Goal: Transaction & Acquisition: Purchase product/service

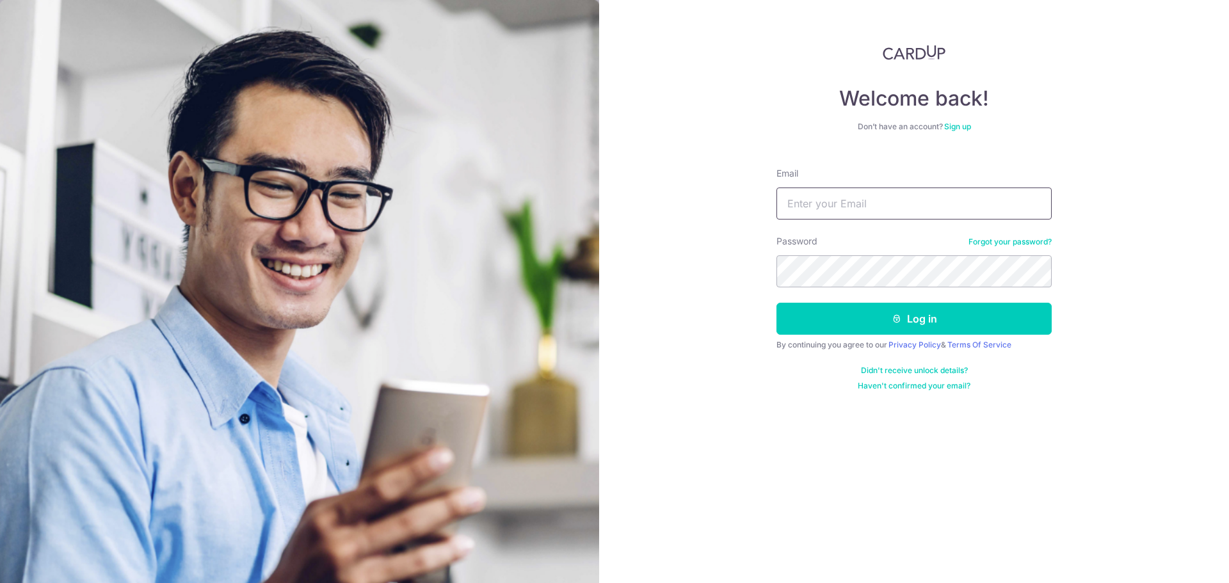
type input "[EMAIL_ADDRESS][DOMAIN_NAME]"
click at [776, 303] on button "Log in" at bounding box center [913, 319] width 275 height 32
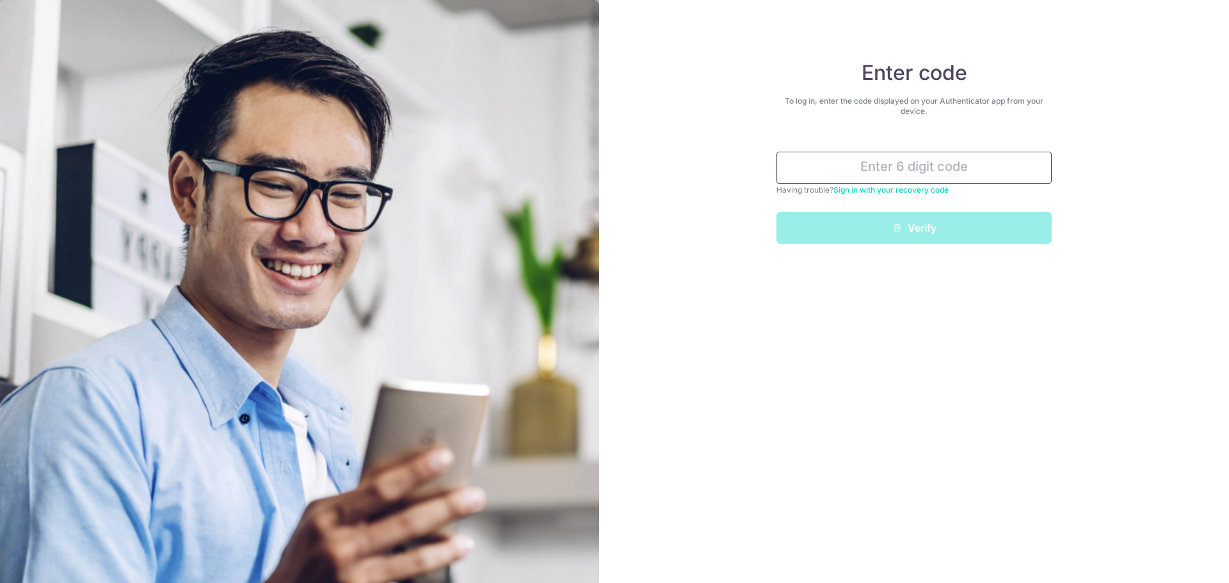
click at [922, 177] on input "text" at bounding box center [913, 168] width 275 height 32
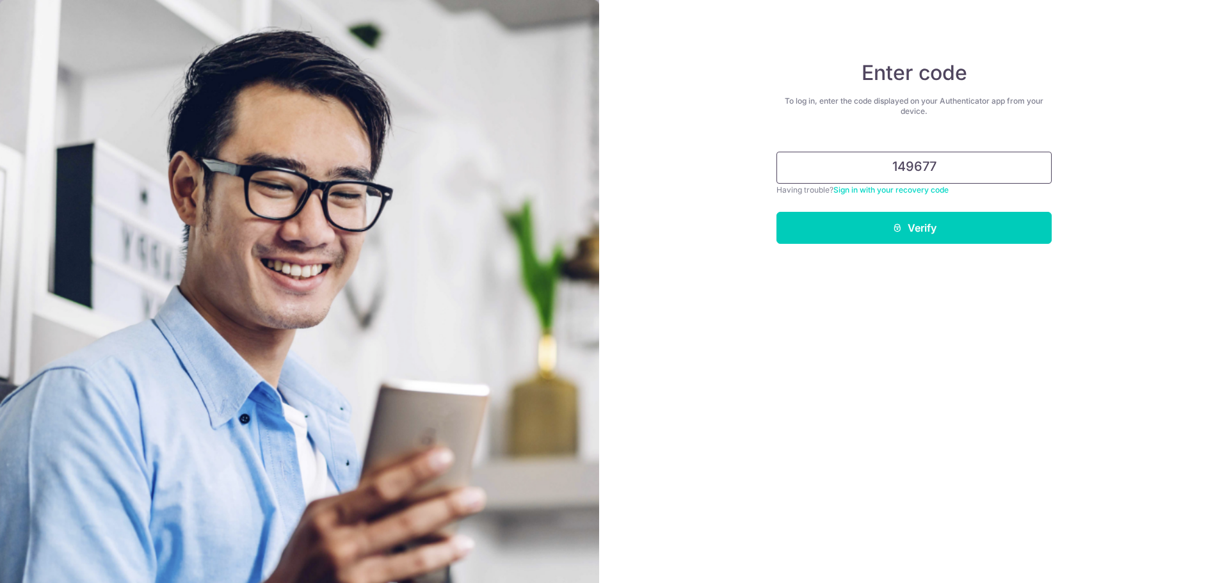
type input "149677"
click at [776, 212] on button "Verify" at bounding box center [913, 228] width 275 height 32
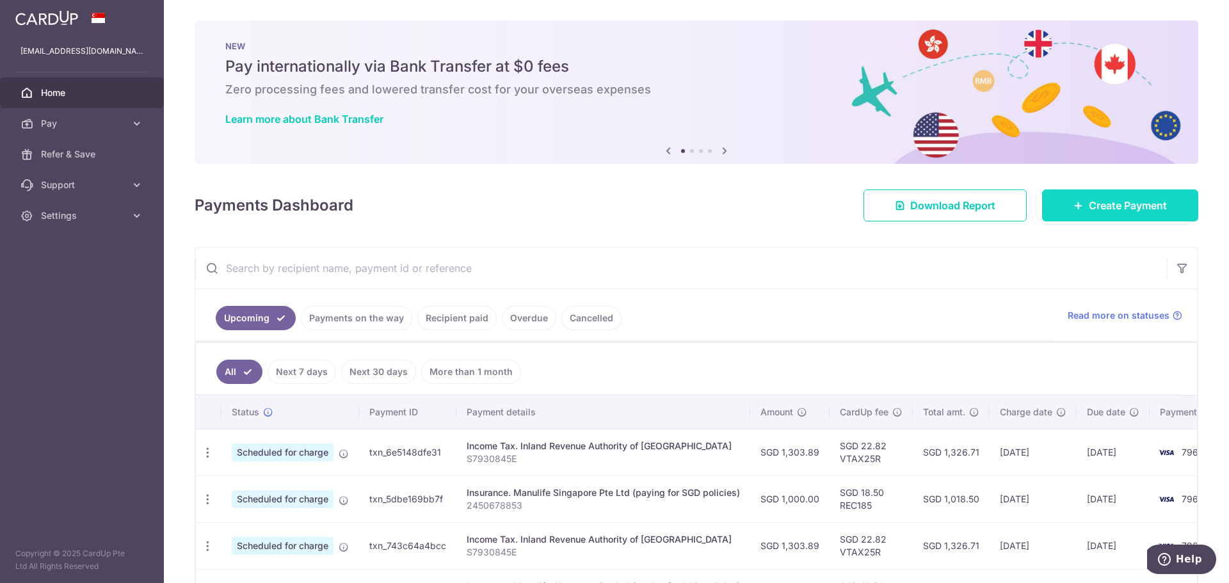
click at [1115, 206] on span "Create Payment" at bounding box center [1128, 205] width 78 height 15
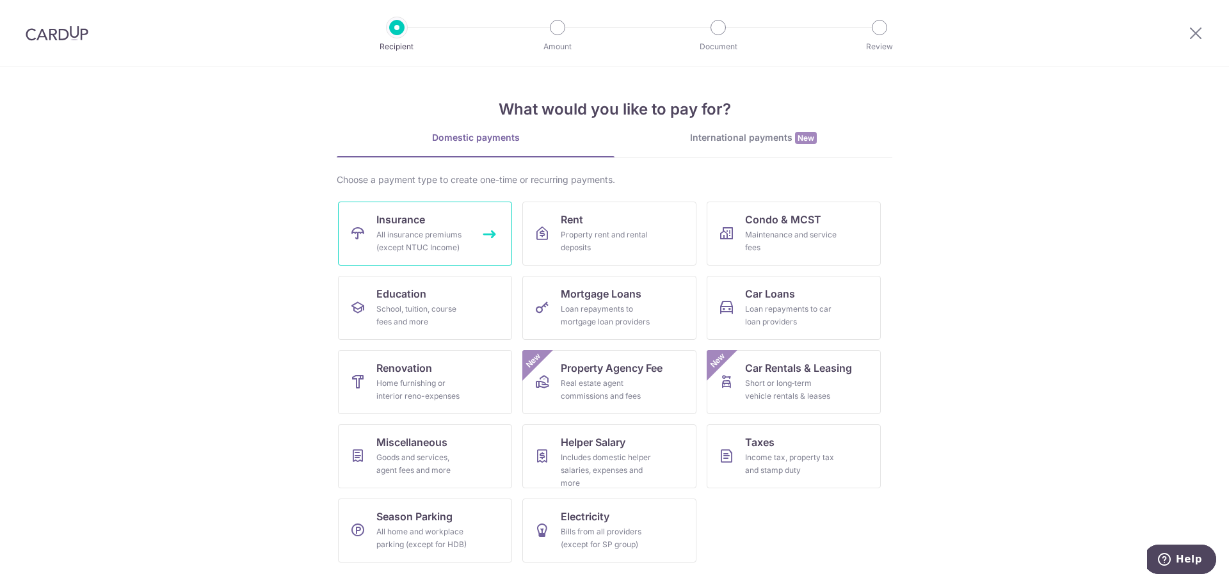
click at [433, 230] on div "All insurance premiums (except NTUC Income)" at bounding box center [422, 241] width 92 height 26
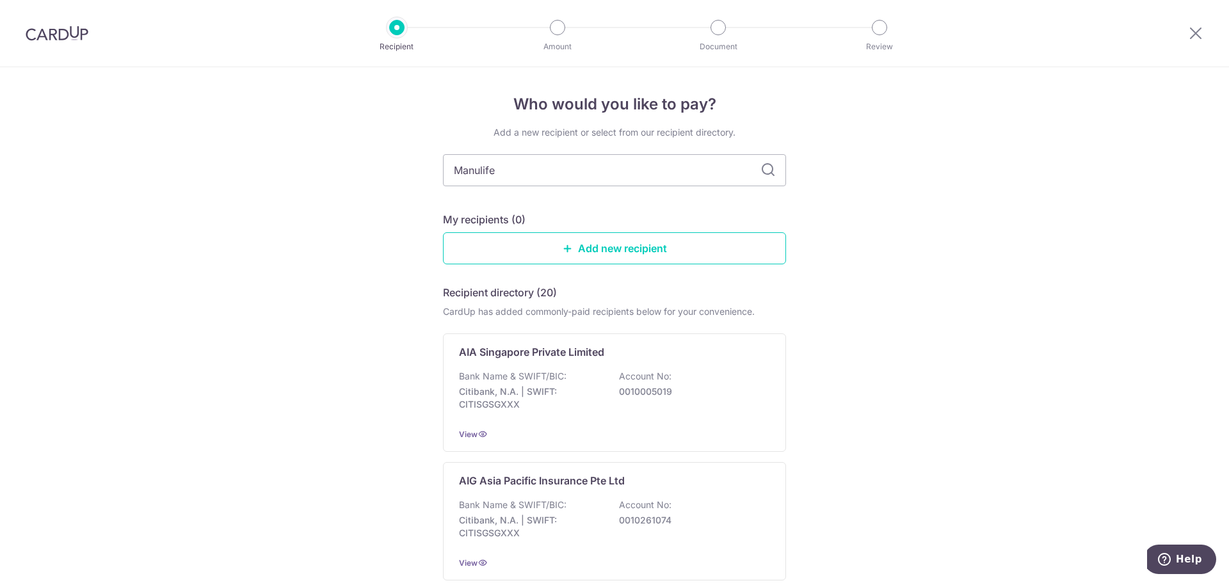
type input "Manulife"
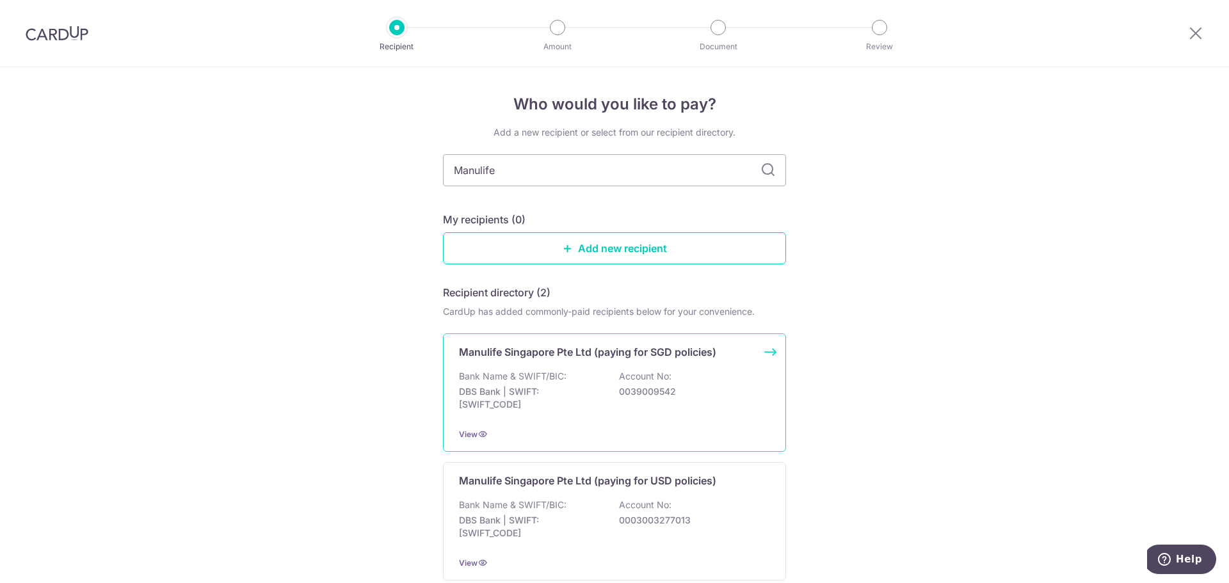
click at [694, 376] on div "Bank Name & SWIFT/BIC: DBS Bank | SWIFT: DBSSSGSGXXX Account No: 0039009542" at bounding box center [614, 393] width 311 height 47
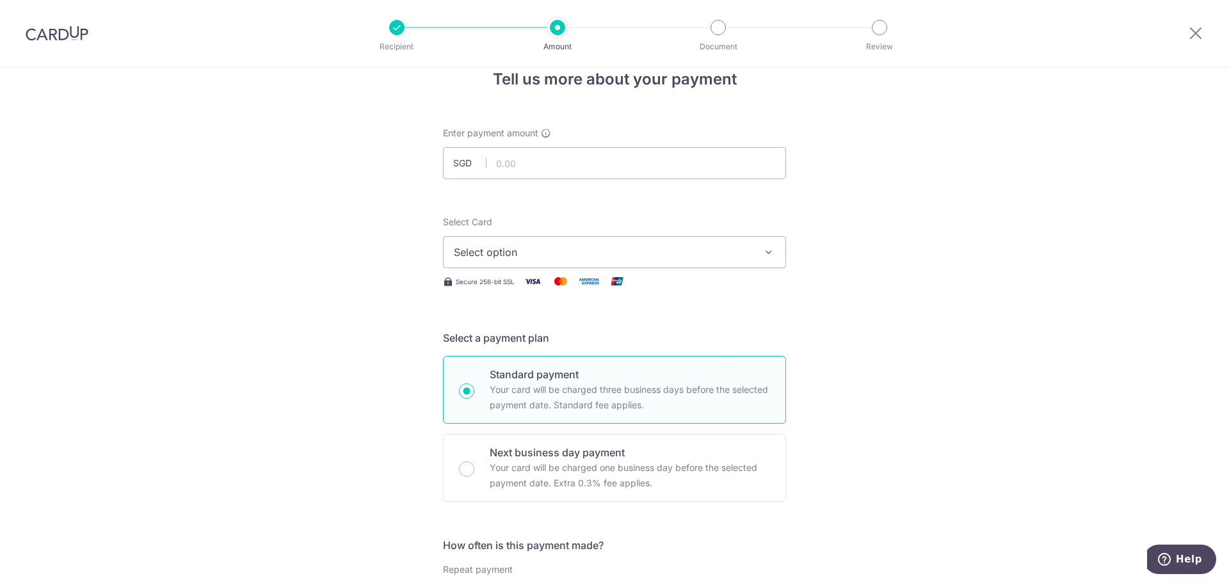
scroll to position [28, 0]
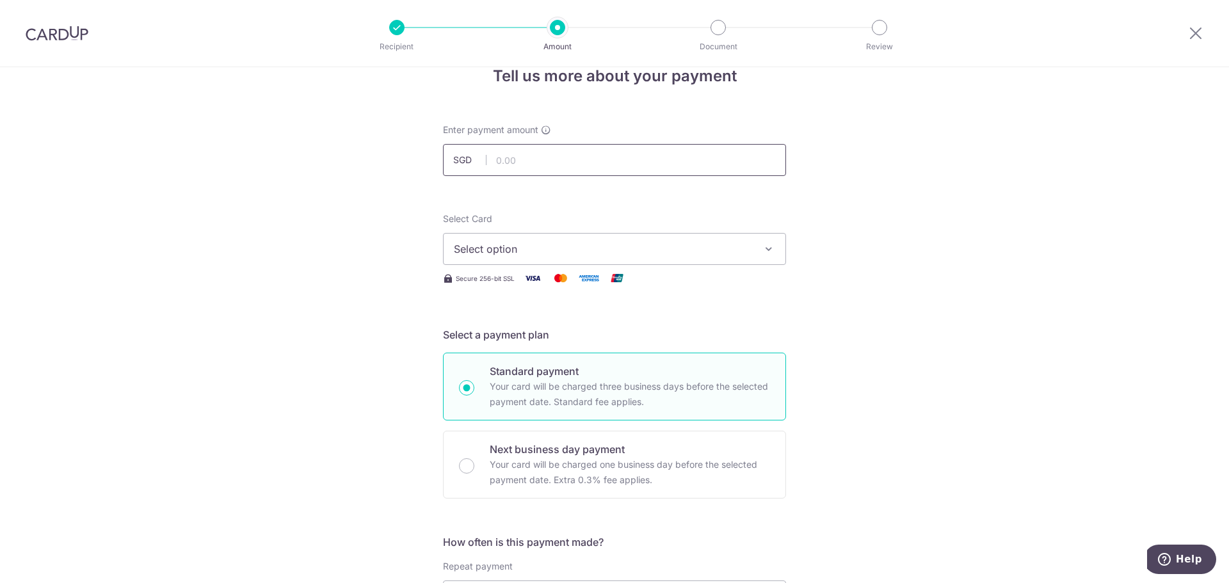
click at [521, 162] on input "text" at bounding box center [614, 160] width 343 height 32
paste input "1,861.64"
type input "1,861.64"
click at [565, 243] on span "Select option" at bounding box center [603, 248] width 298 height 15
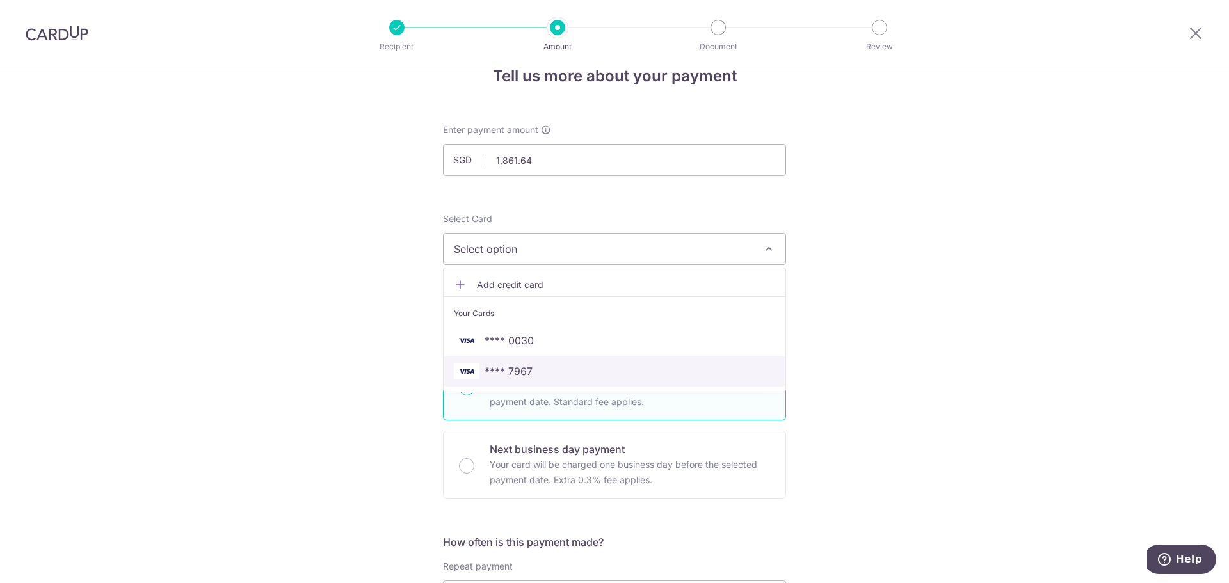
click at [529, 372] on span "**** 7967" at bounding box center [508, 371] width 48 height 15
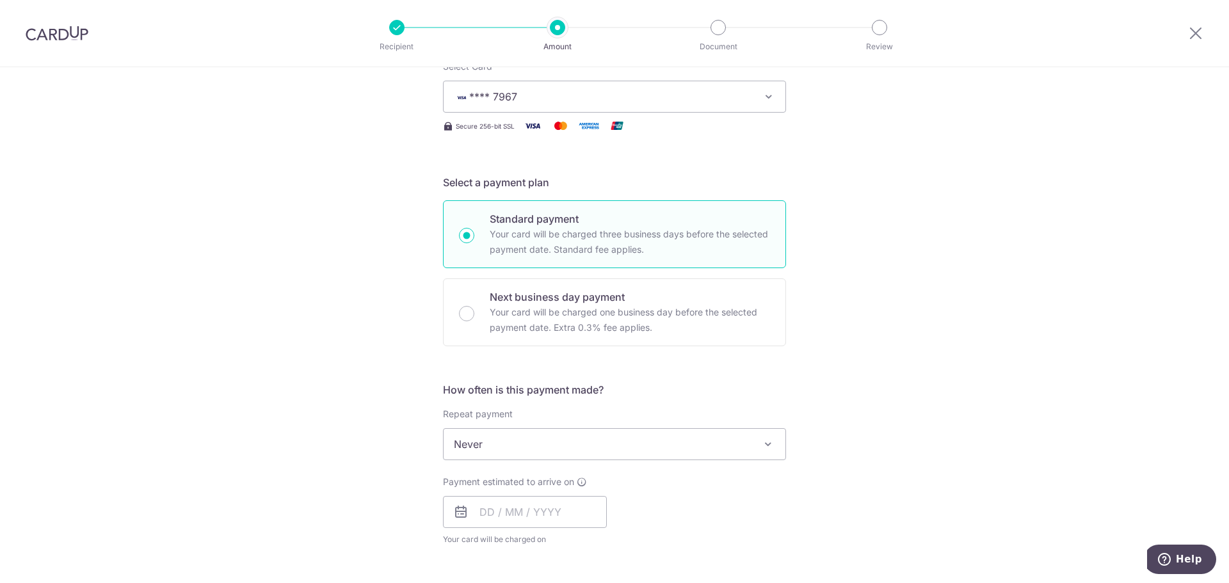
scroll to position [219, 0]
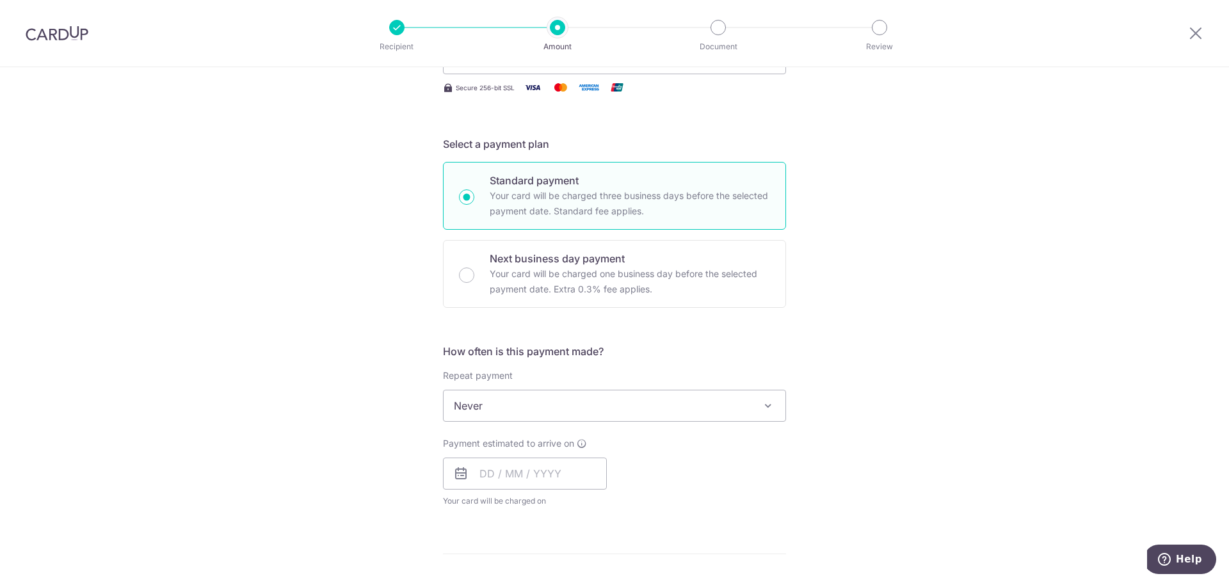
click at [551, 405] on span "Never" at bounding box center [615, 405] width 342 height 31
click at [1043, 447] on div "Tell us more about your payment Enter payment amount SGD 1,861.64 1861.64 Selec…" at bounding box center [614, 427] width 1229 height 1158
click at [478, 471] on input "text" at bounding box center [525, 474] width 164 height 32
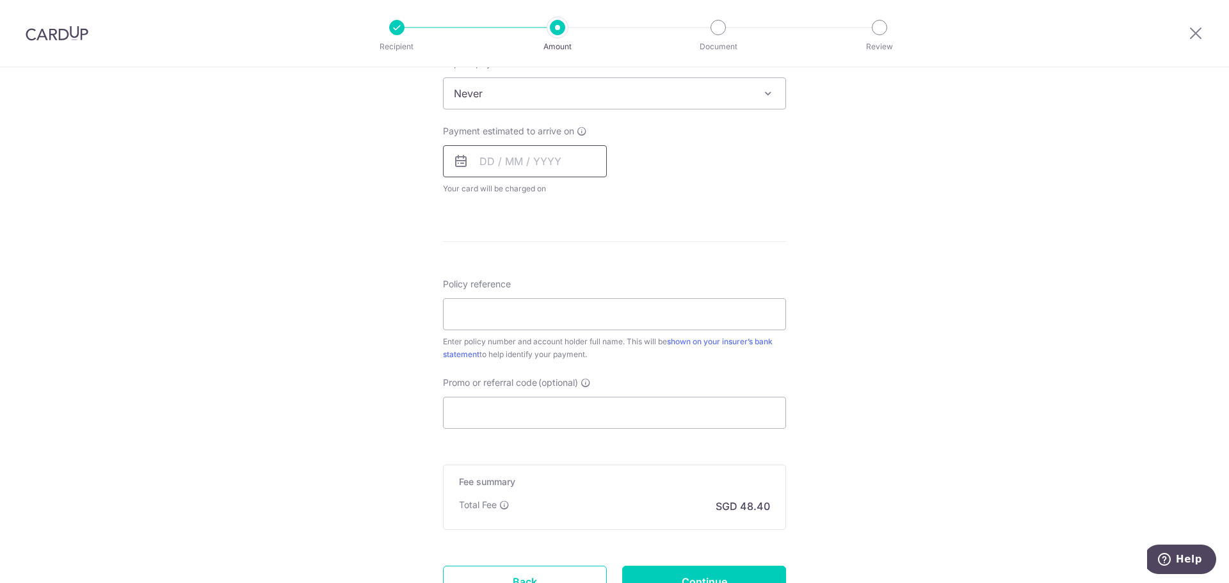
scroll to position [515, 0]
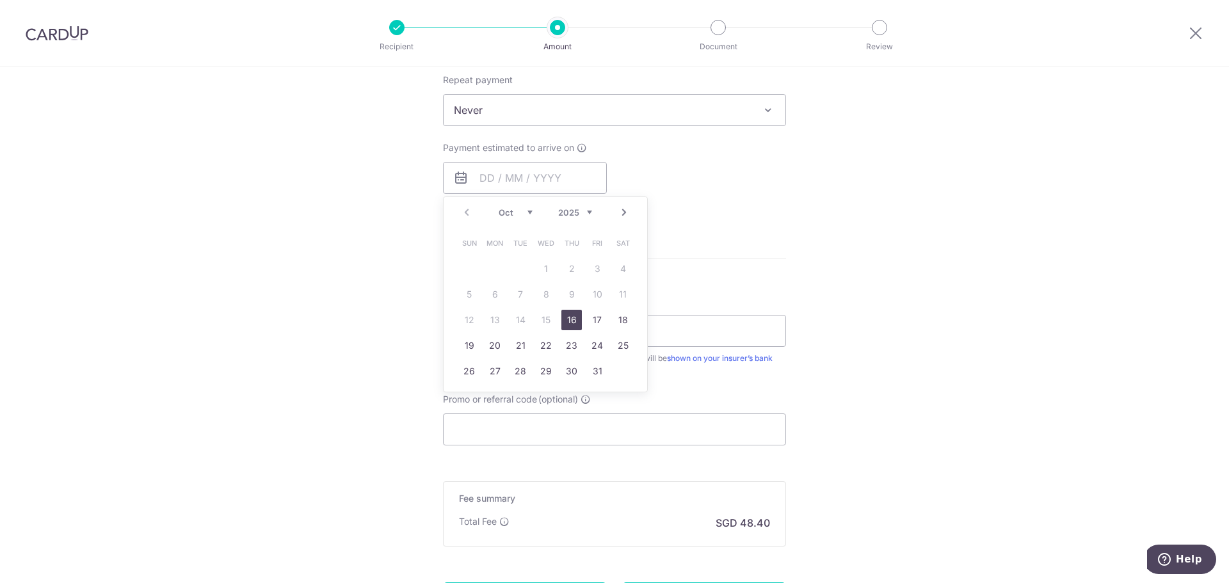
click at [620, 215] on link "Next" at bounding box center [623, 212] width 15 height 15
click at [518, 269] on link "2" at bounding box center [520, 269] width 20 height 20
type input "[DATE]"
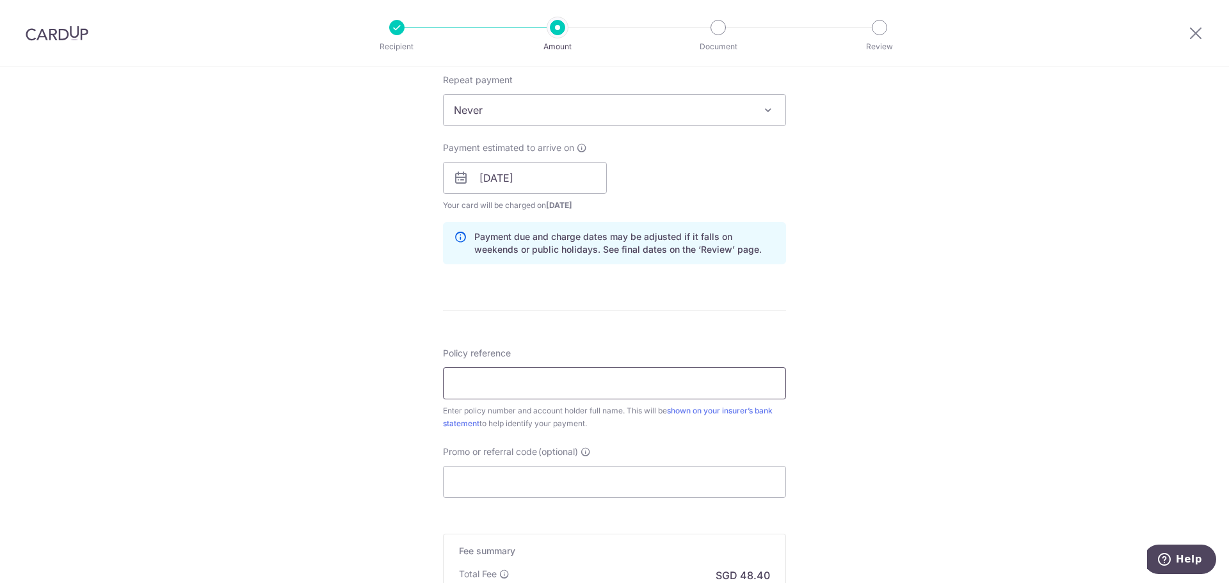
click at [491, 383] on input "Policy reference" at bounding box center [614, 383] width 343 height 32
paste input "2493906162"
type input "2493906162"
click at [522, 474] on input "Promo or referral code (optional)" at bounding box center [614, 482] width 343 height 32
paste input "REC185"
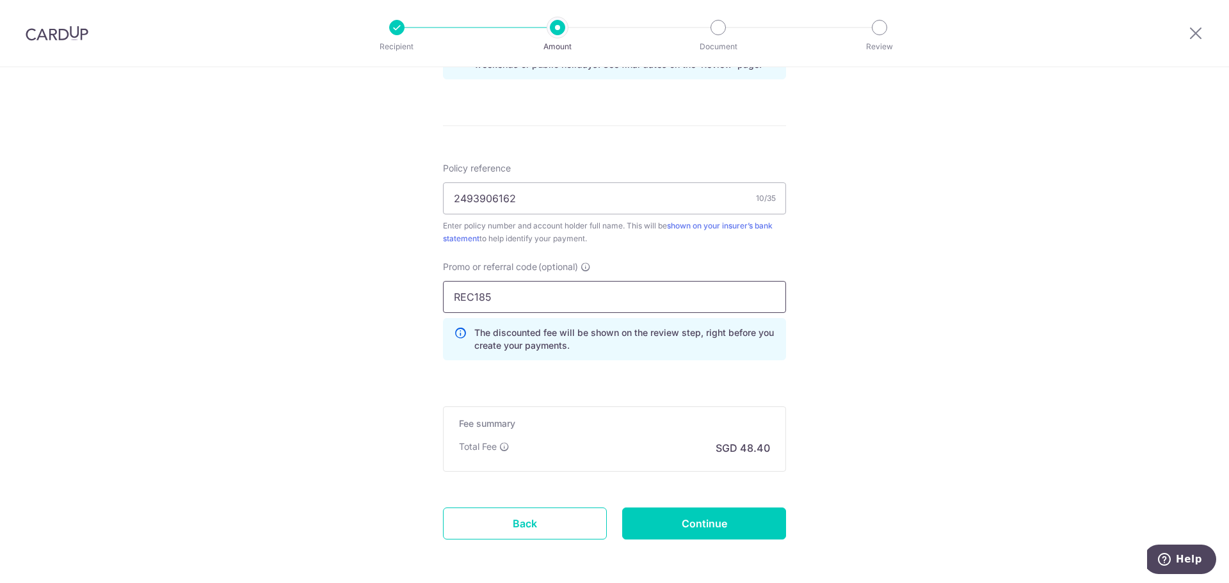
scroll to position [701, 0]
type input "REC185"
click at [716, 525] on input "Continue" at bounding box center [704, 522] width 164 height 32
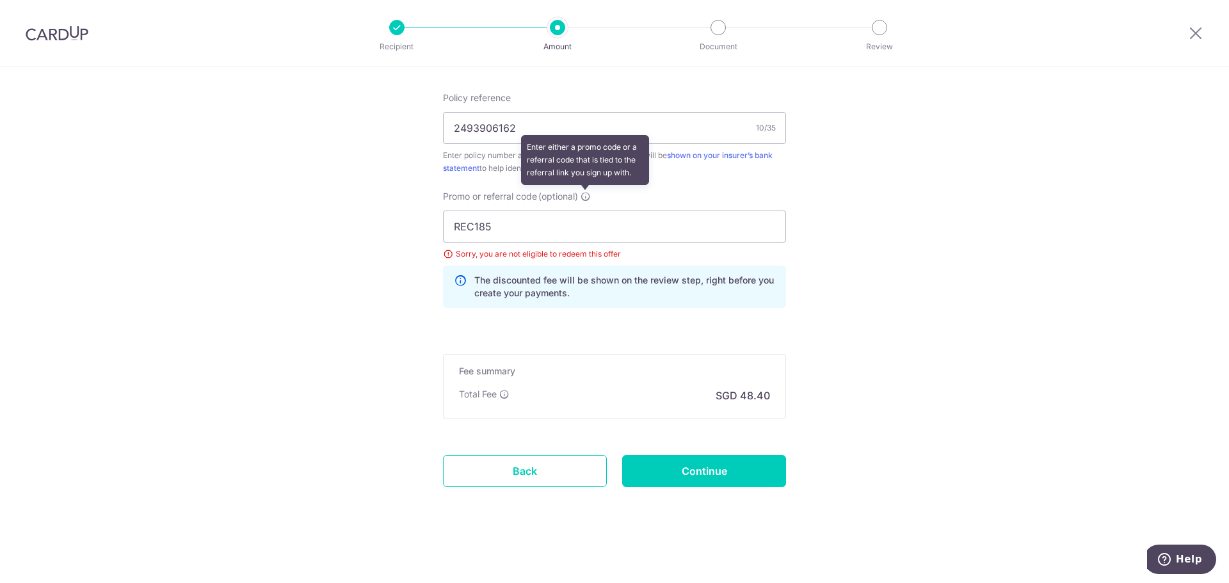
click at [582, 196] on icon at bounding box center [585, 196] width 10 height 10
click at [582, 211] on input "REC185" at bounding box center [614, 227] width 343 height 32
click at [525, 479] on link "Back" at bounding box center [525, 471] width 164 height 32
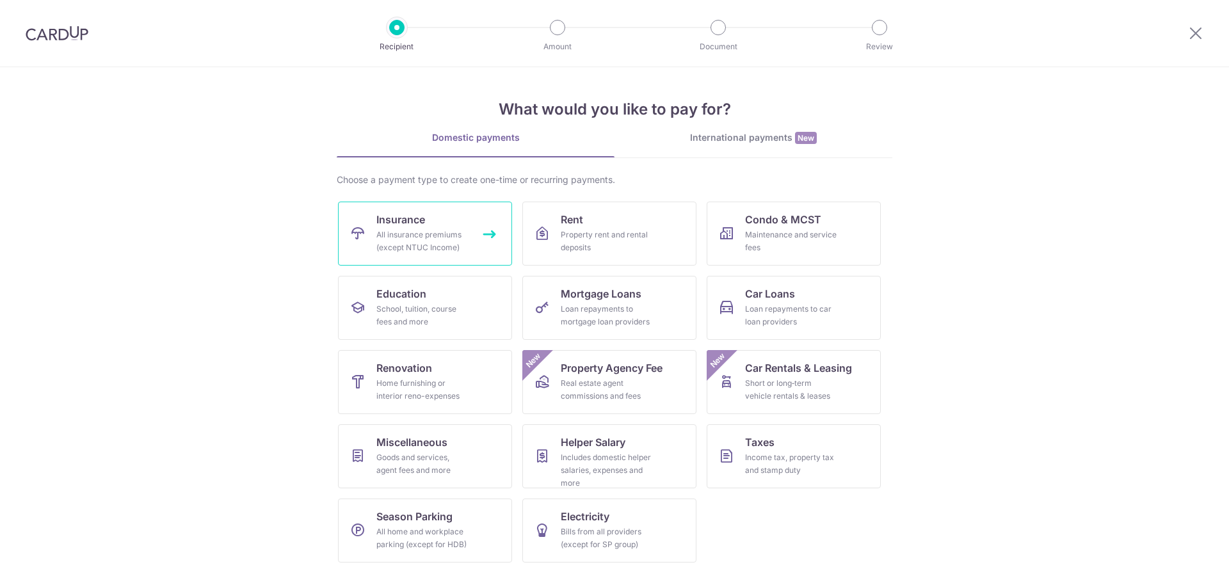
click at [434, 235] on div "All insurance premiums (except NTUC Income)" at bounding box center [422, 241] width 92 height 26
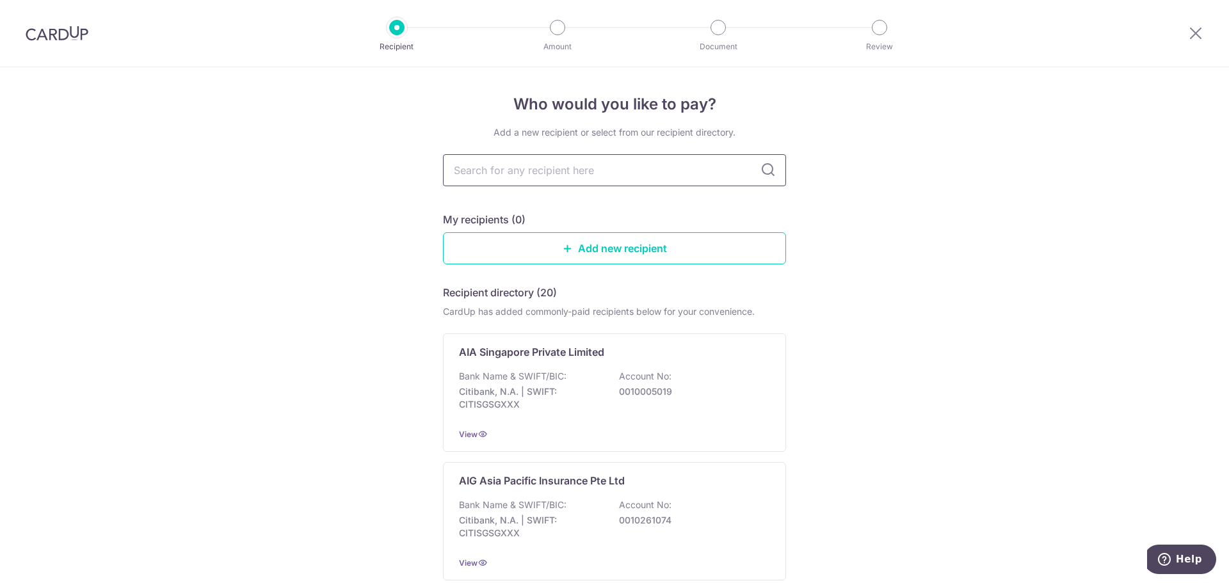
click at [517, 170] on input "text" at bounding box center [614, 170] width 343 height 32
type input "Man"
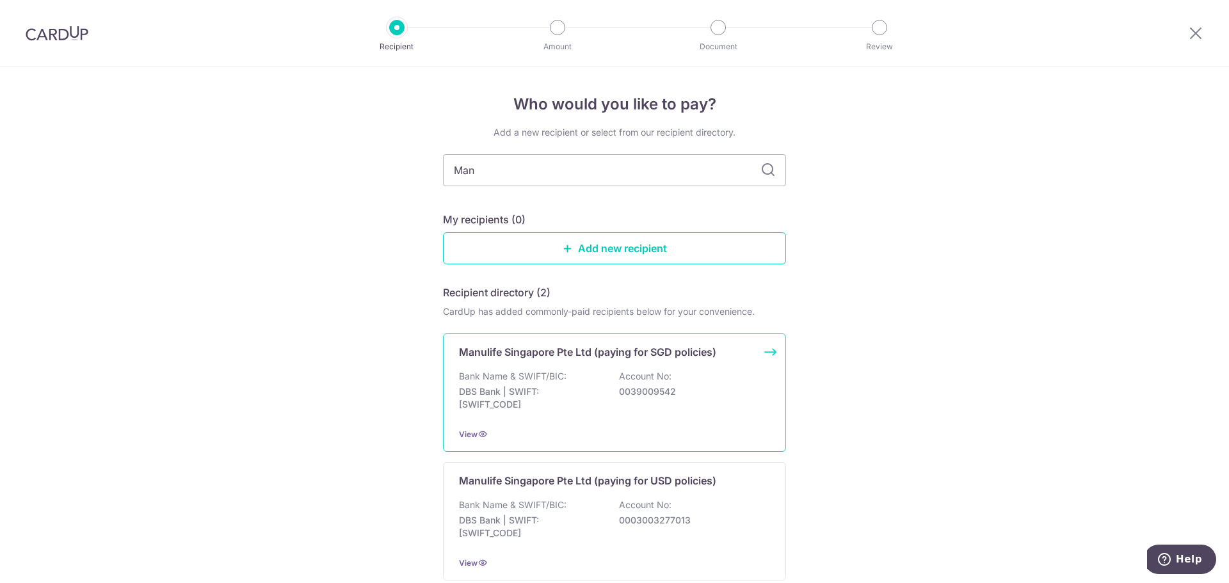
click at [636, 373] on p "Account No:" at bounding box center [645, 376] width 52 height 13
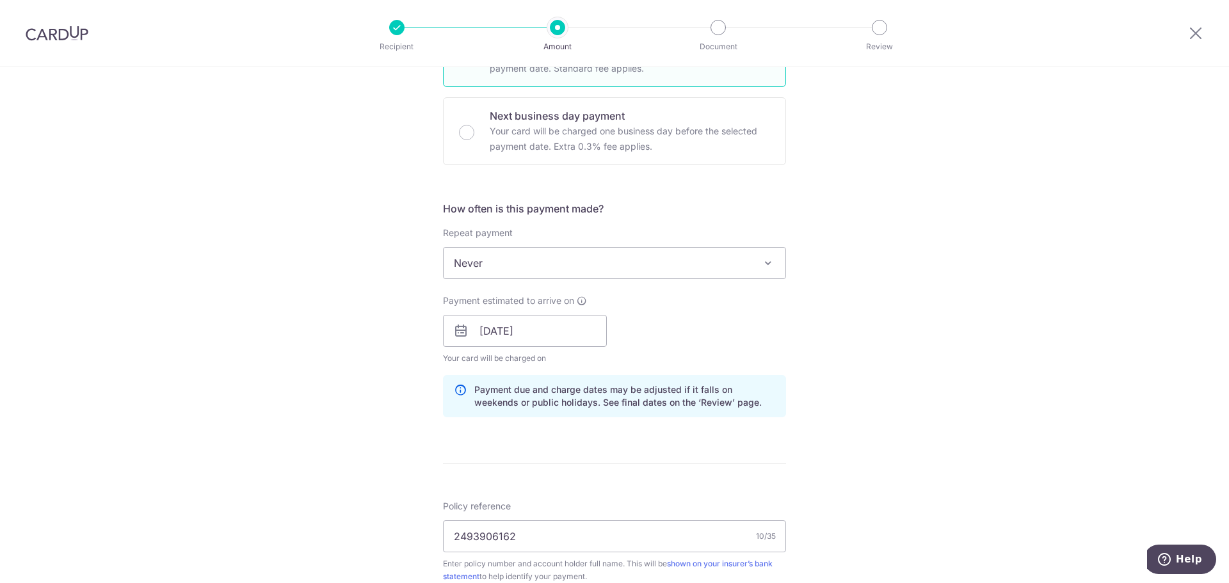
scroll to position [394, 0]
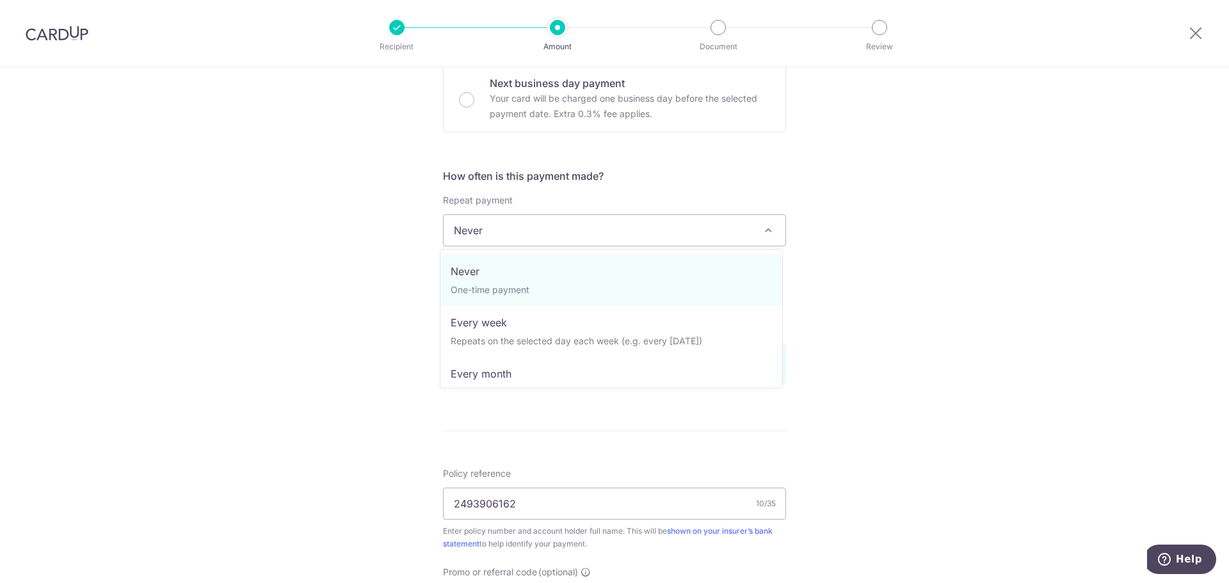
click at [525, 235] on span "Never" at bounding box center [615, 230] width 342 height 31
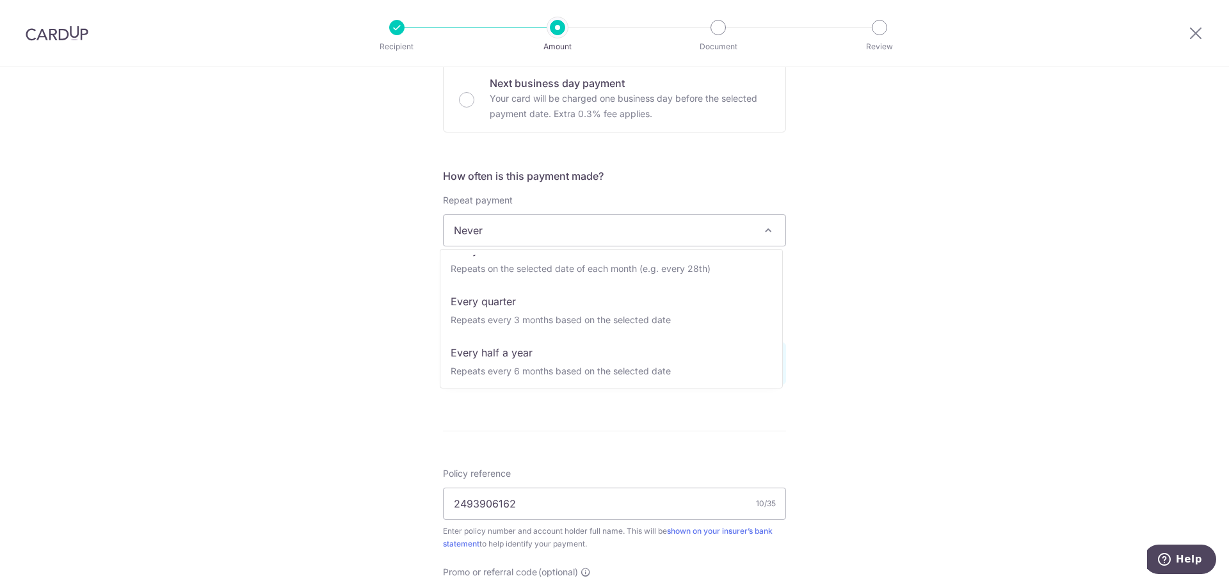
scroll to position [179, 0]
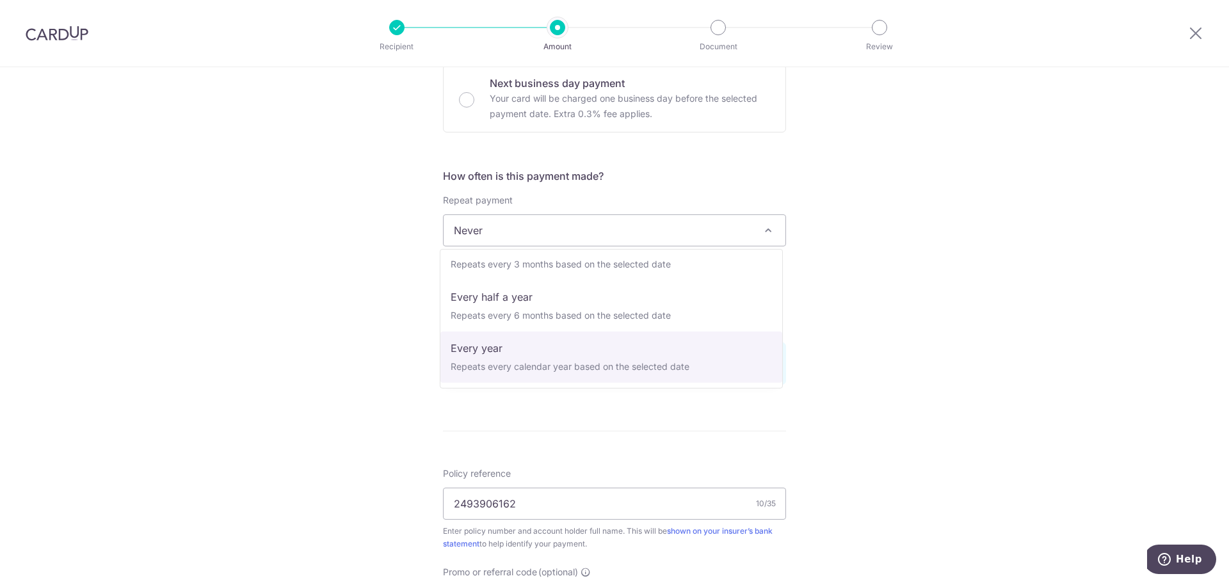
select select "6"
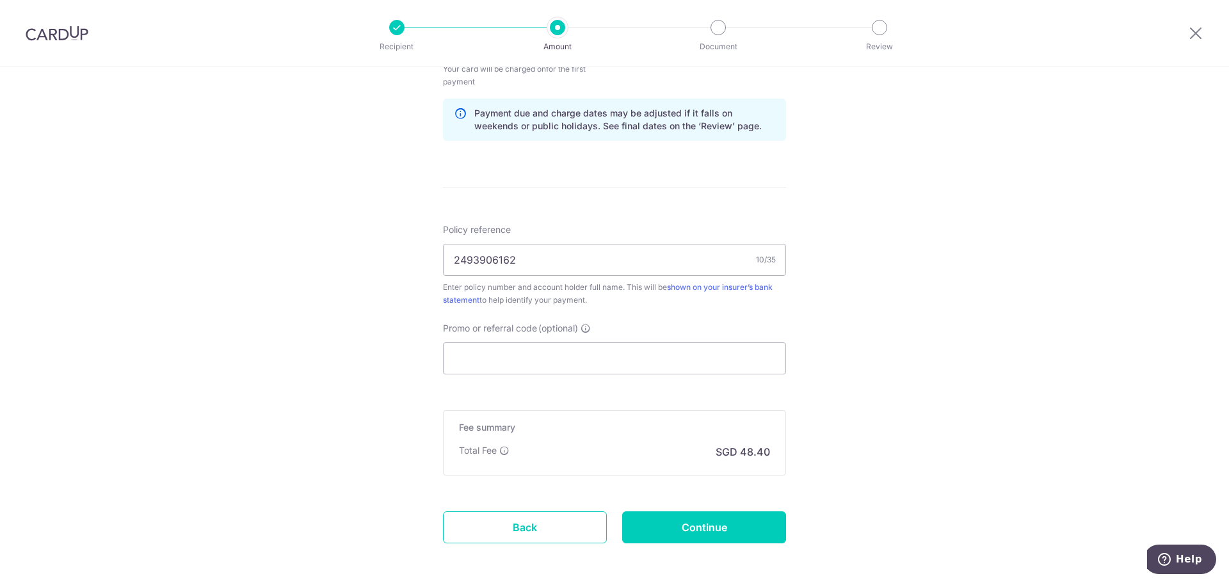
scroll to position [654, 0]
click at [573, 358] on input "Promo or referral code (optional)" at bounding box center [614, 355] width 343 height 32
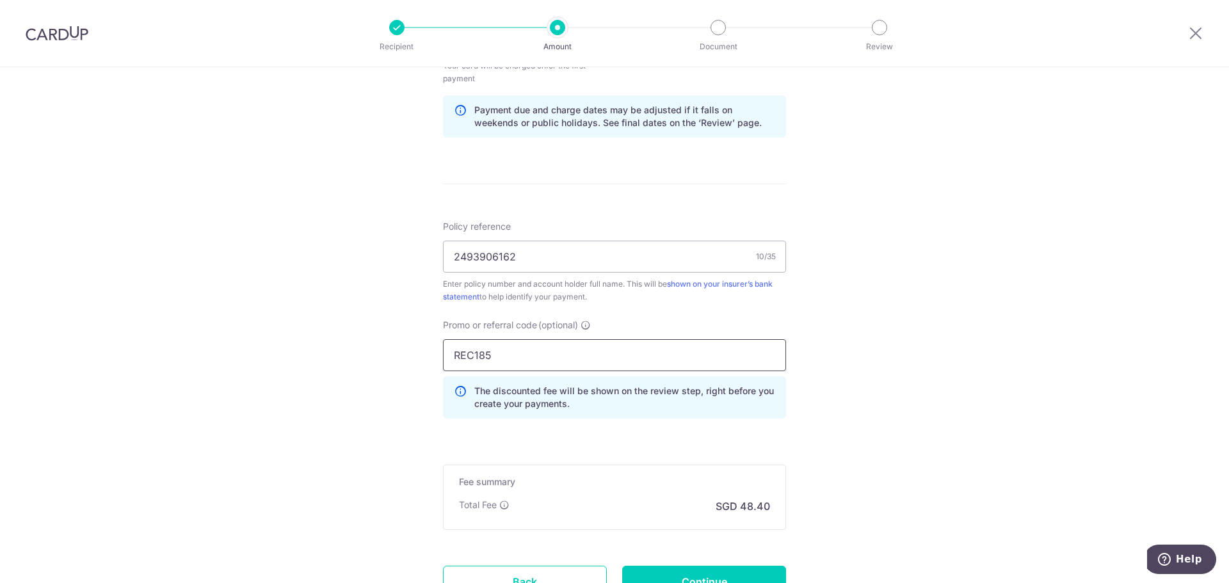
type input "REC185"
click at [763, 574] on input "Continue" at bounding box center [704, 582] width 164 height 32
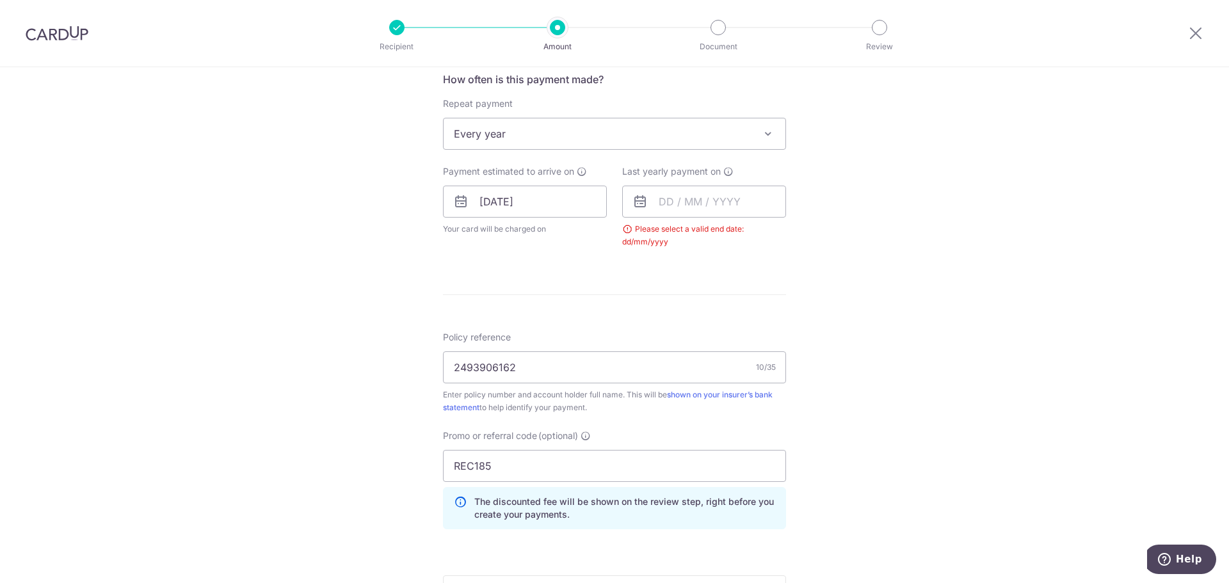
scroll to position [484, 0]
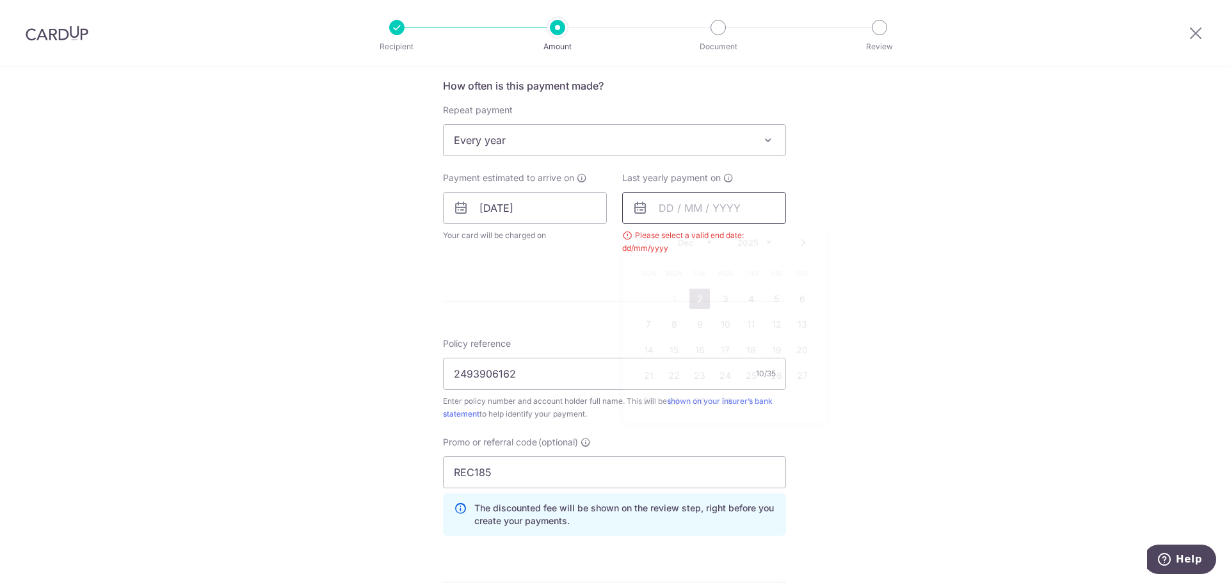
click at [660, 209] on input "text" at bounding box center [704, 208] width 164 height 32
click at [758, 241] on select "2025 2026 2027 2028 2029 2030 2031 2032 2033 2034 2035" at bounding box center [754, 242] width 34 height 10
click at [662, 209] on input "text" at bounding box center [704, 208] width 164 height 32
click at [655, 207] on input "text" at bounding box center [704, 208] width 164 height 32
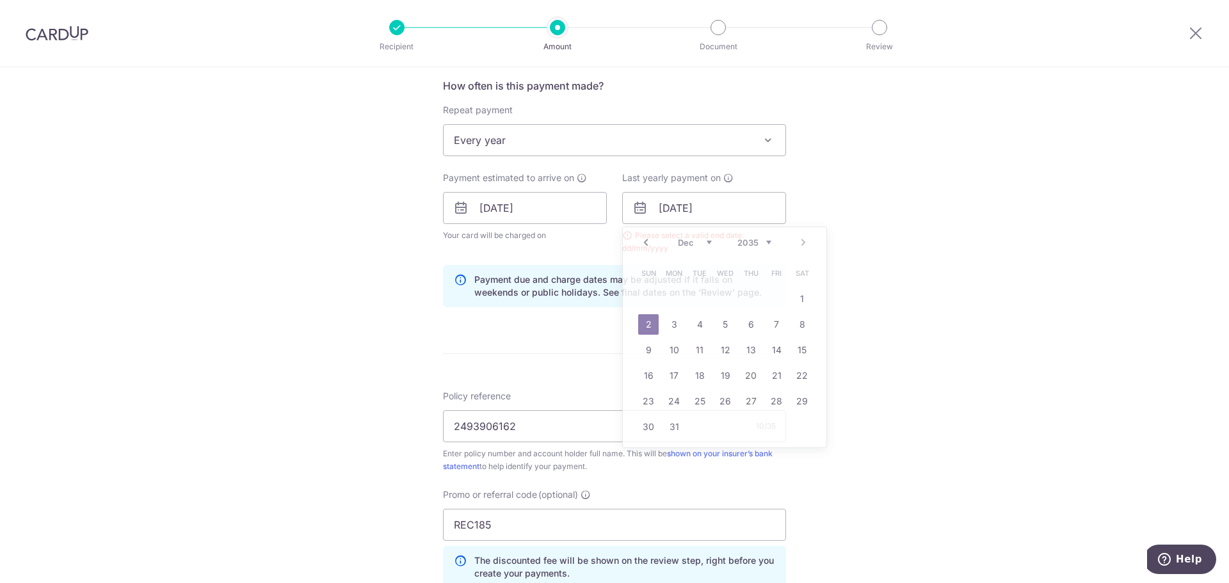
click at [891, 371] on div "Tell us more about your payment Enter payment amount SGD 1,861.64 1861.64 Selec…" at bounding box center [614, 223] width 1229 height 1281
click at [701, 207] on input "[DATE]" at bounding box center [704, 208] width 164 height 32
click at [711, 209] on input "[DATE]" at bounding box center [704, 208] width 164 height 32
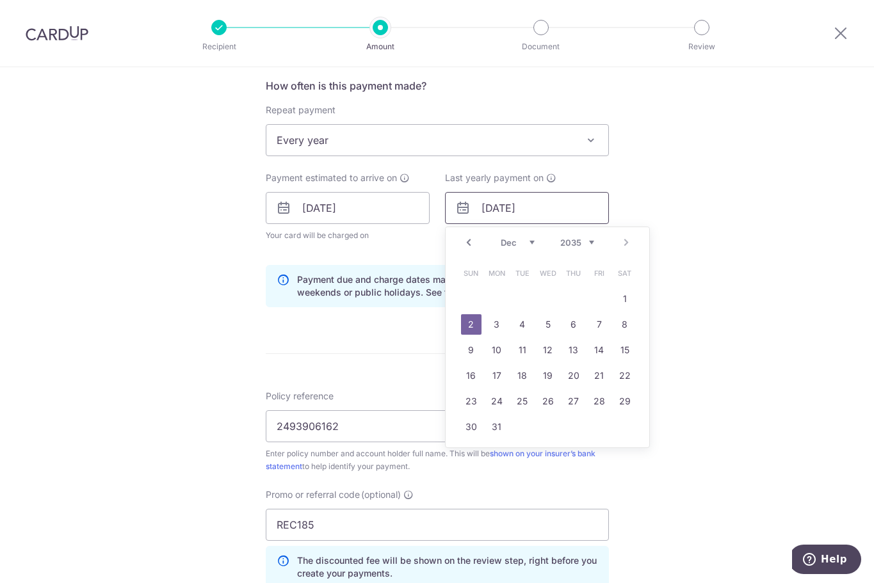
click at [549, 212] on input "[DATE]" at bounding box center [527, 208] width 164 height 32
click at [534, 212] on input "[DATE]" at bounding box center [527, 208] width 164 height 32
click at [751, 337] on div "Tell us more about your payment Enter payment amount SGD 1,861.64 1861.64 Selec…" at bounding box center [437, 223] width 874 height 1281
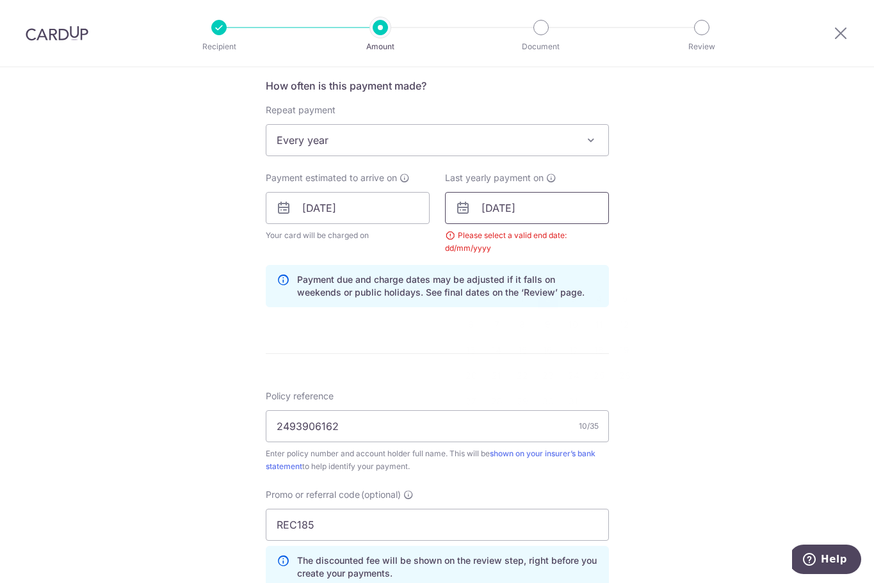
click at [488, 207] on input "[DATE]" at bounding box center [527, 208] width 164 height 32
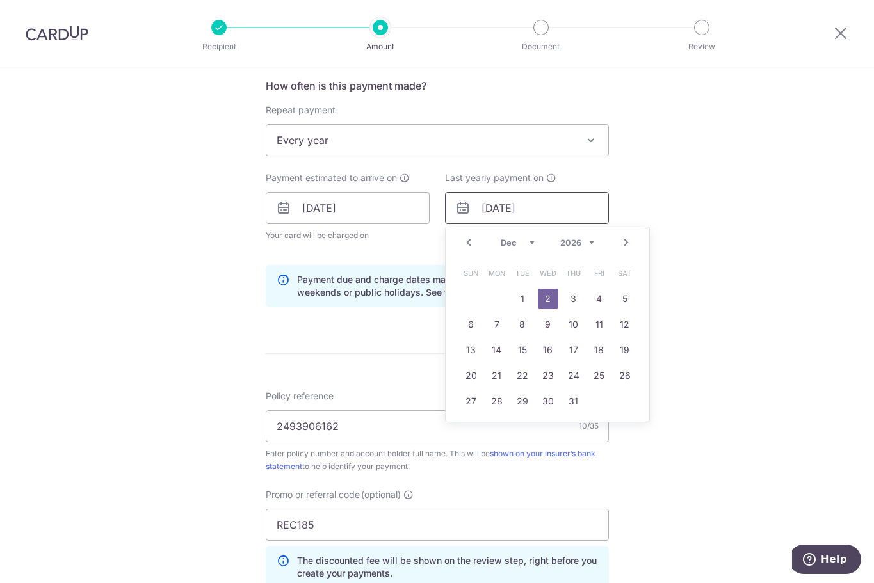
click at [487, 207] on input "[DATE]" at bounding box center [527, 208] width 164 height 32
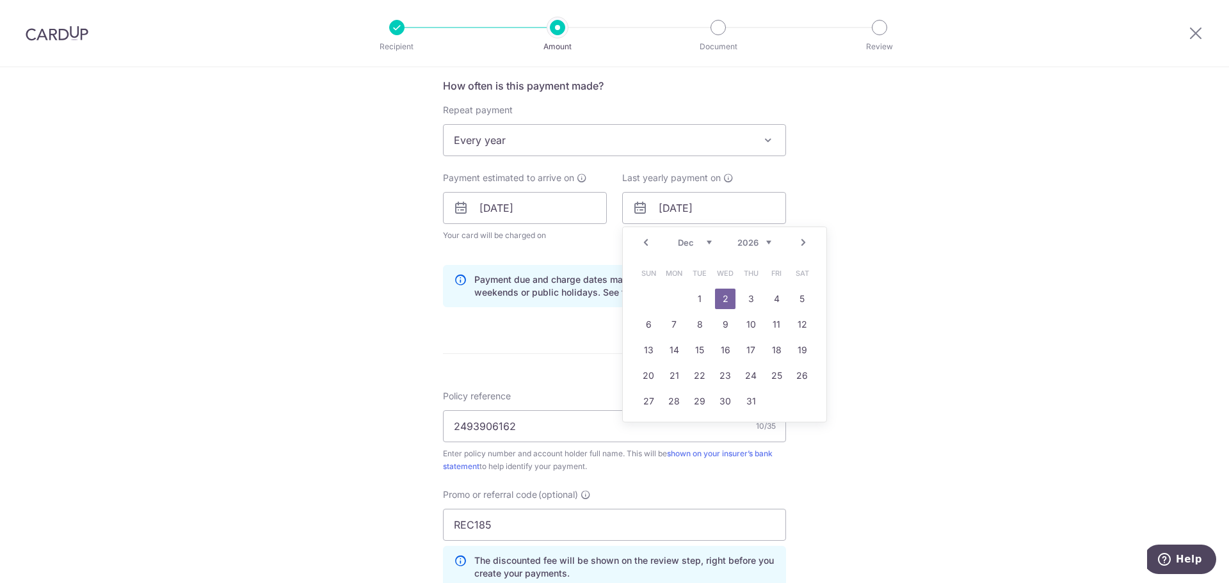
click at [726, 301] on link "2" at bounding box center [725, 299] width 20 height 20
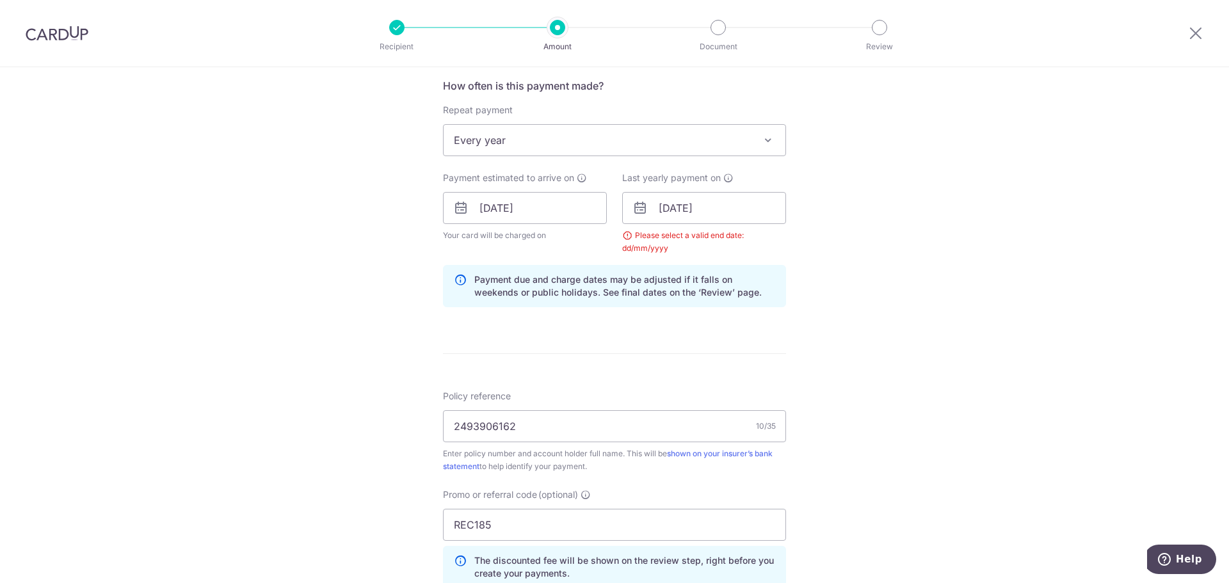
click at [625, 236] on div "Please select a valid end date: dd/mm/yyyy" at bounding box center [704, 242] width 164 height 26
click at [663, 207] on input "[DATE]" at bounding box center [704, 208] width 164 height 32
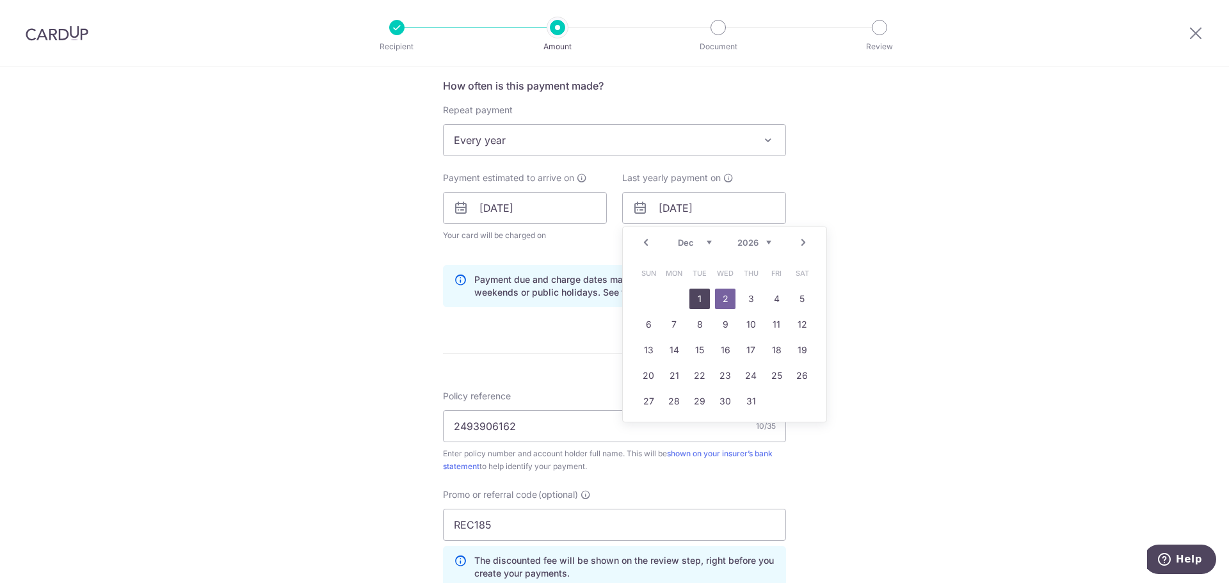
click at [698, 299] on link "1" at bounding box center [699, 299] width 20 height 20
type input "[DATE]"
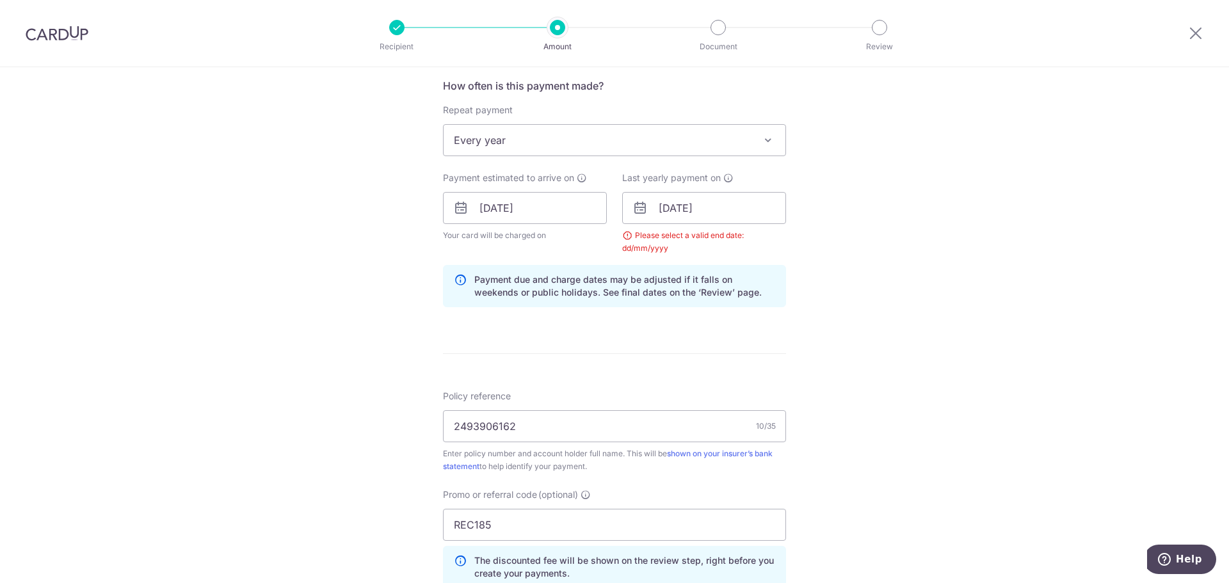
click at [873, 289] on div "Tell us more about your payment Enter payment amount SGD 1,861.64 1861.64 Selec…" at bounding box center [614, 223] width 1229 height 1281
click at [662, 207] on input "[DATE]" at bounding box center [704, 208] width 164 height 32
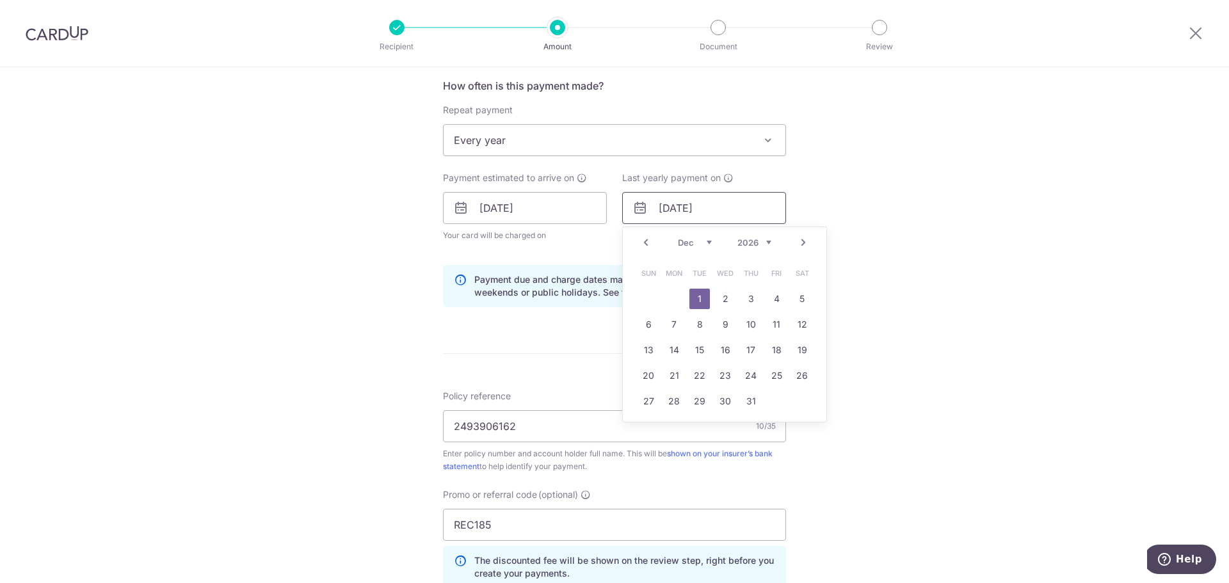
click at [662, 207] on input "[DATE]" at bounding box center [704, 208] width 164 height 32
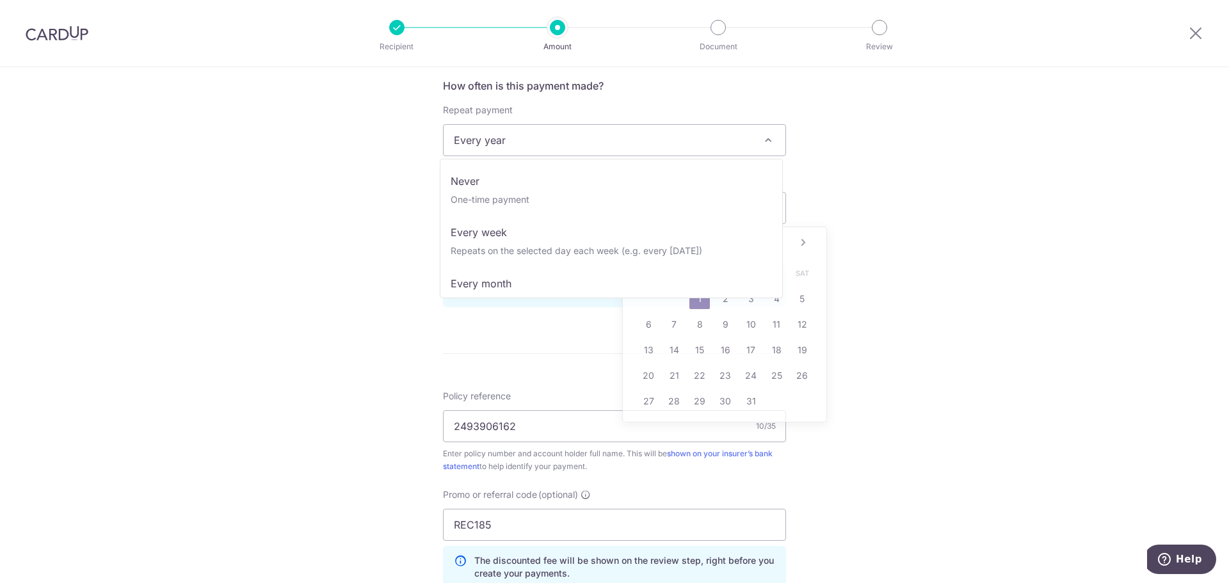
click at [524, 146] on span "Every year" at bounding box center [615, 140] width 342 height 31
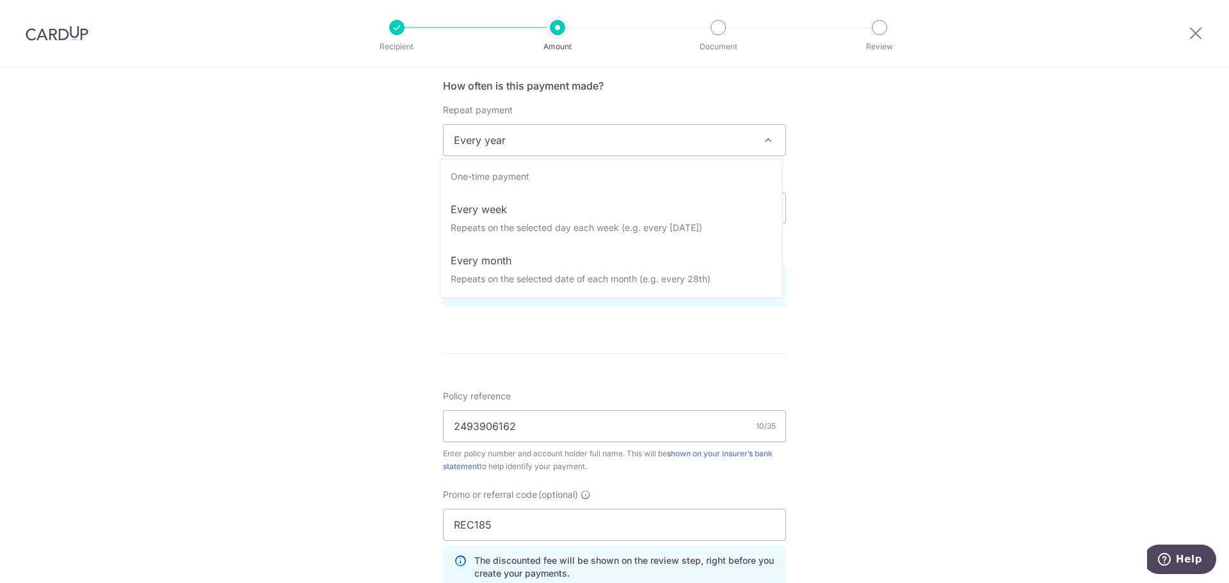
scroll to position [0, 0]
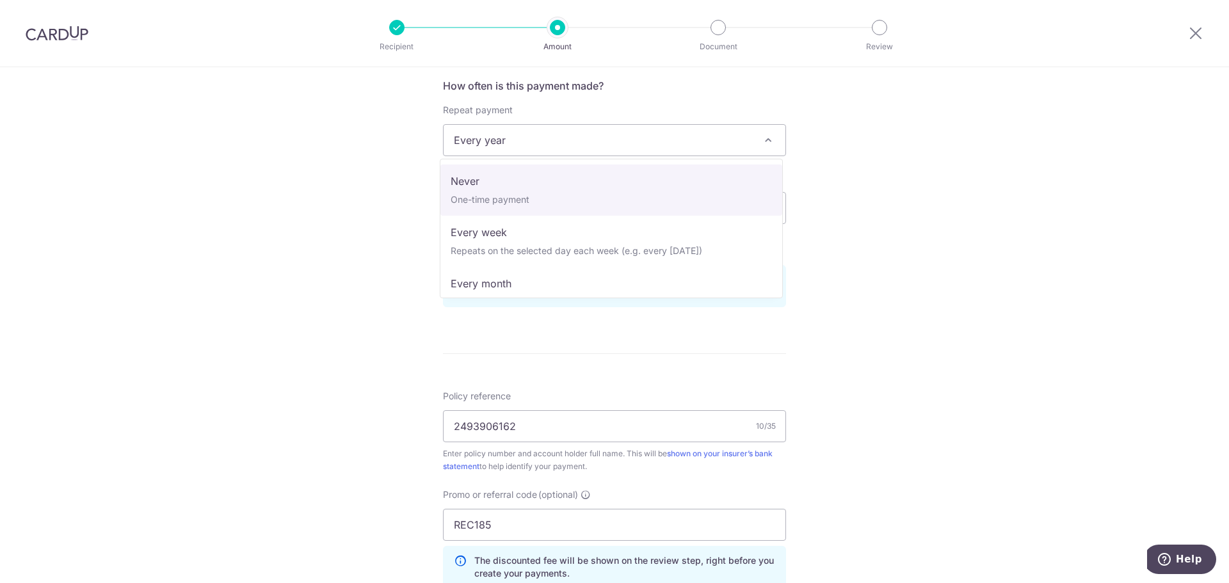
select select "1"
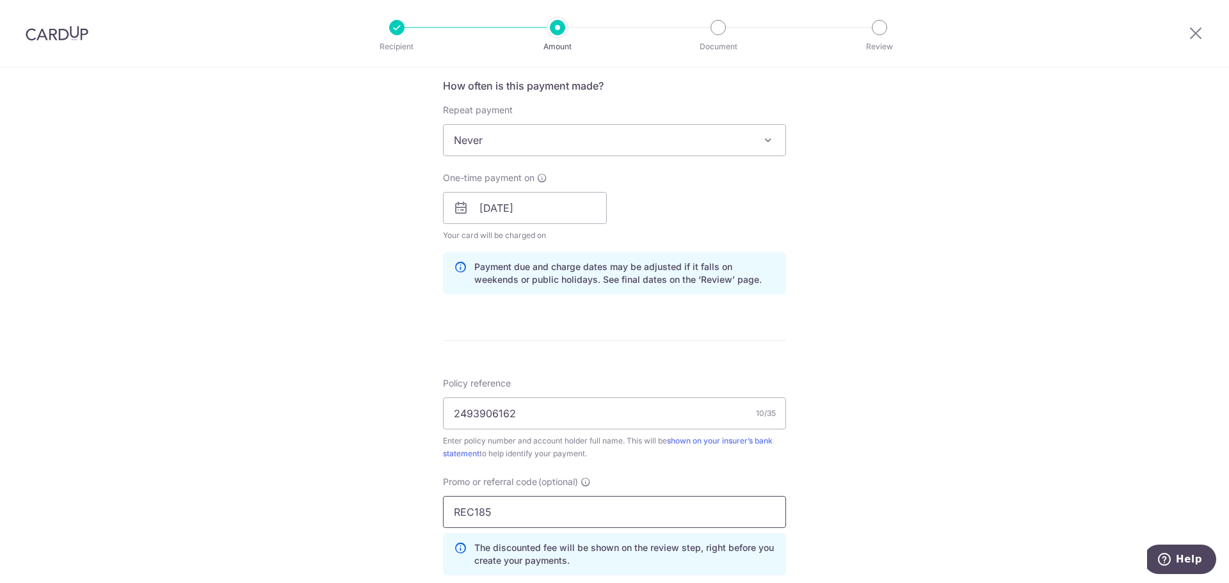
drag, startPoint x: 522, startPoint y: 517, endPoint x: 376, endPoint y: 516, distance: 145.9
click at [381, 516] on div "Tell us more about your payment Enter payment amount SGD 1,861.64 1861.64 Selec…" at bounding box center [614, 217] width 1229 height 1268
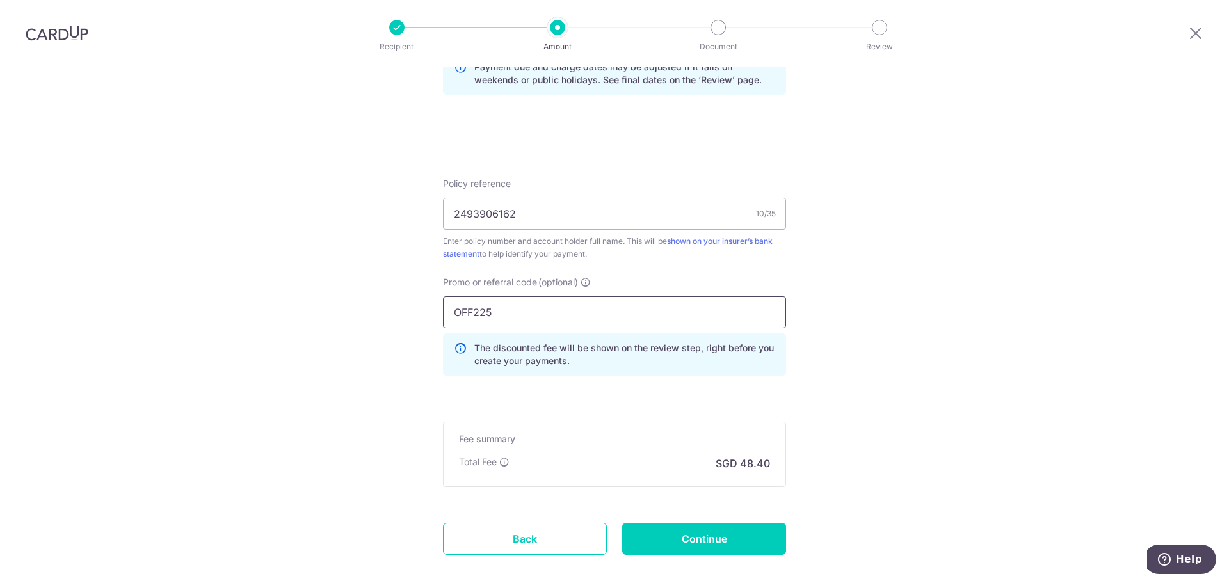
scroll to position [696, 0]
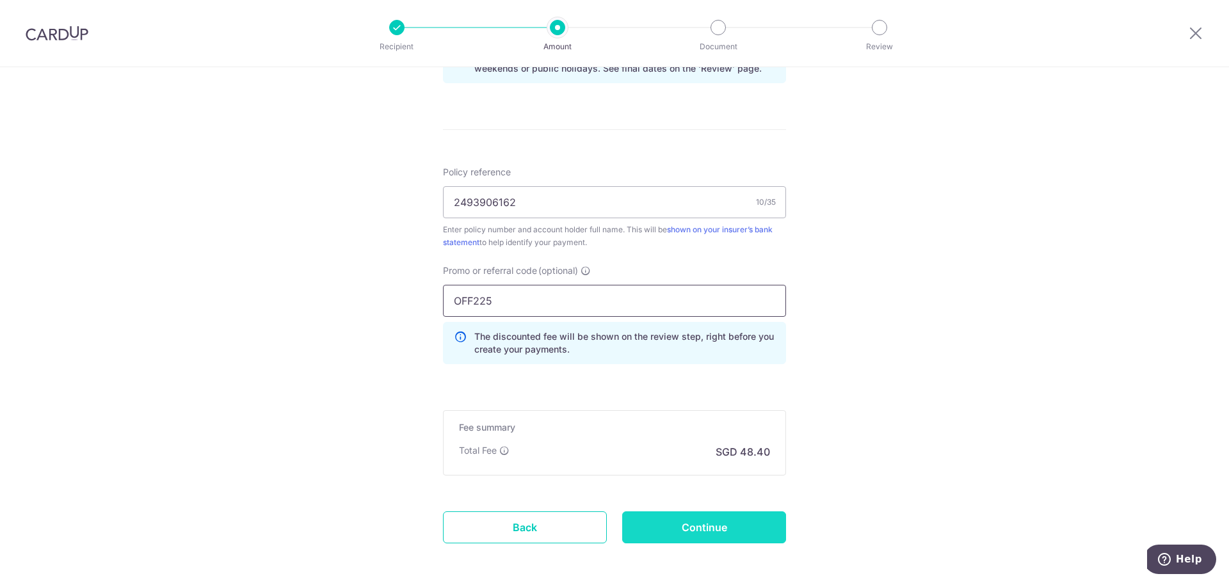
type input "OFF225"
click at [724, 535] on input "Continue" at bounding box center [704, 527] width 164 height 32
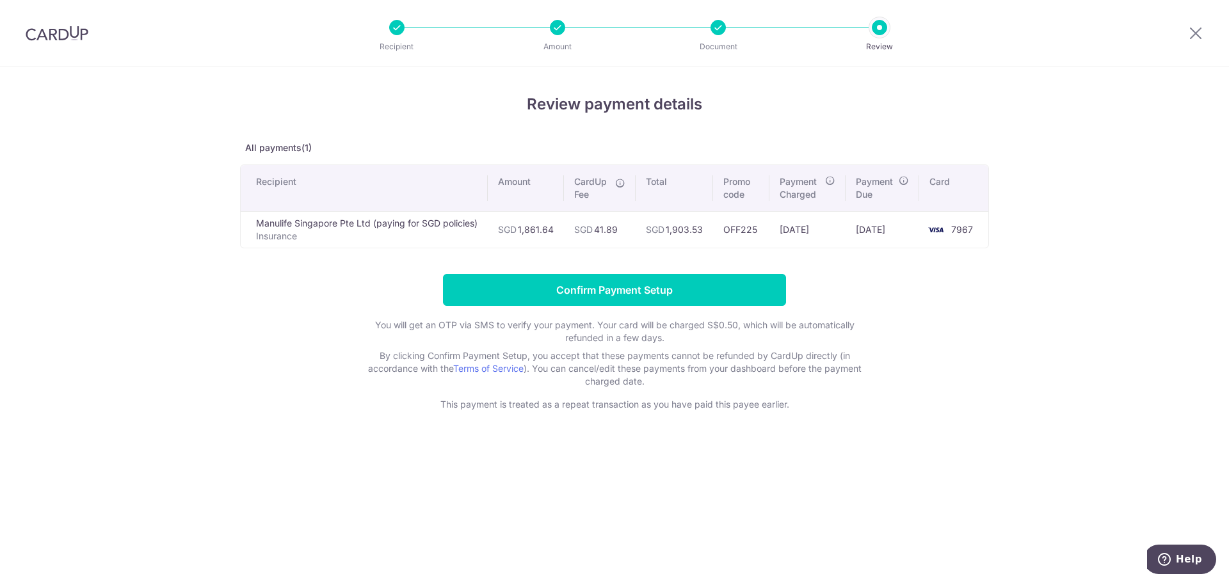
click at [1204, 37] on div at bounding box center [1195, 33] width 67 height 67
click at [1199, 37] on icon at bounding box center [1195, 33] width 15 height 16
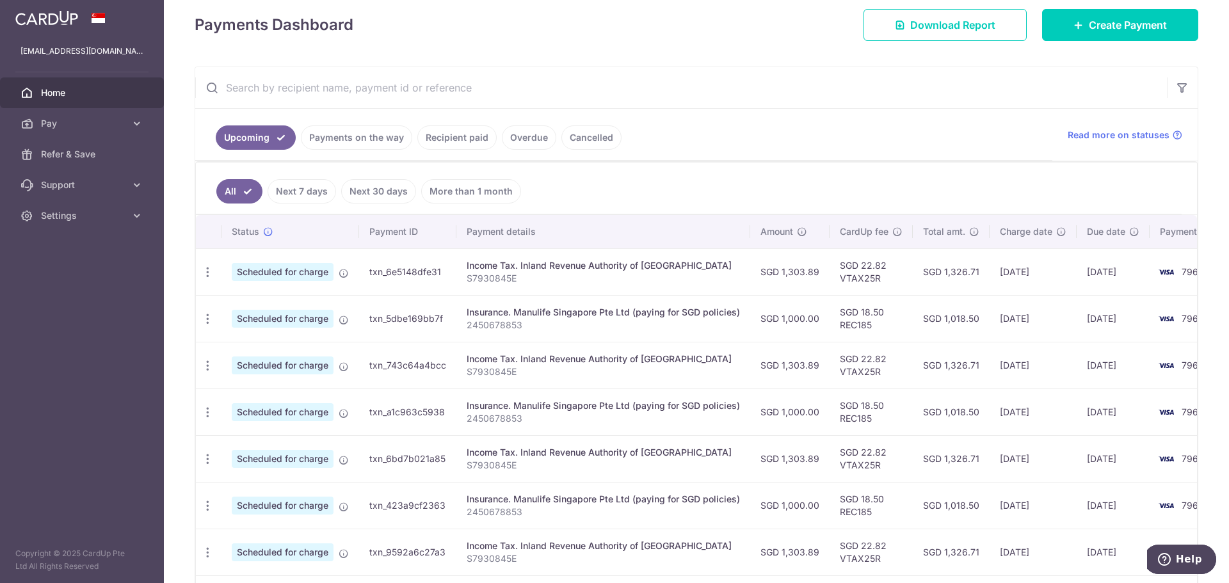
scroll to position [166, 0]
